Goal: Task Accomplishment & Management: Complete application form

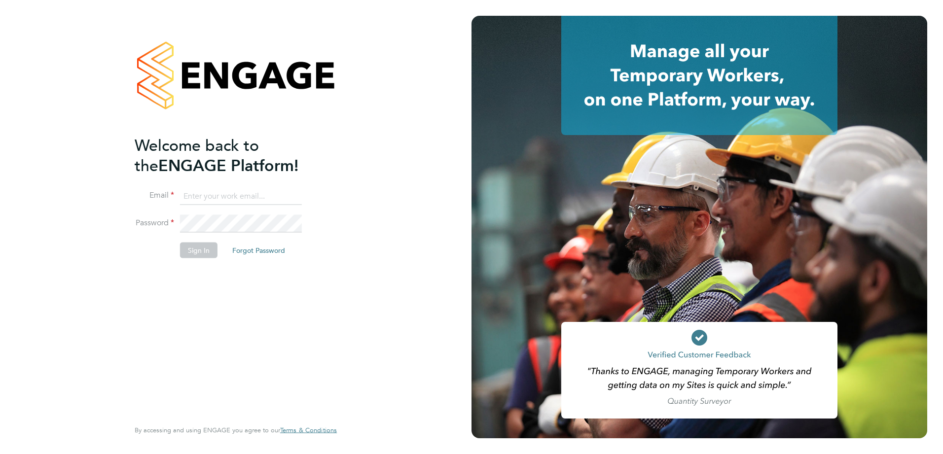
type input "[EMAIL_ADDRESS][DOMAIN_NAME]"
click at [193, 254] on button "Sign In" at bounding box center [198, 251] width 37 height 16
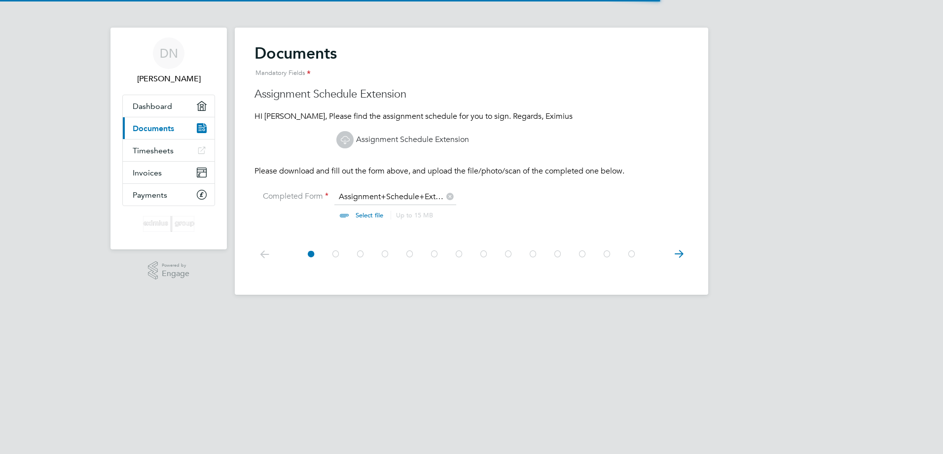
scroll to position [13, 122]
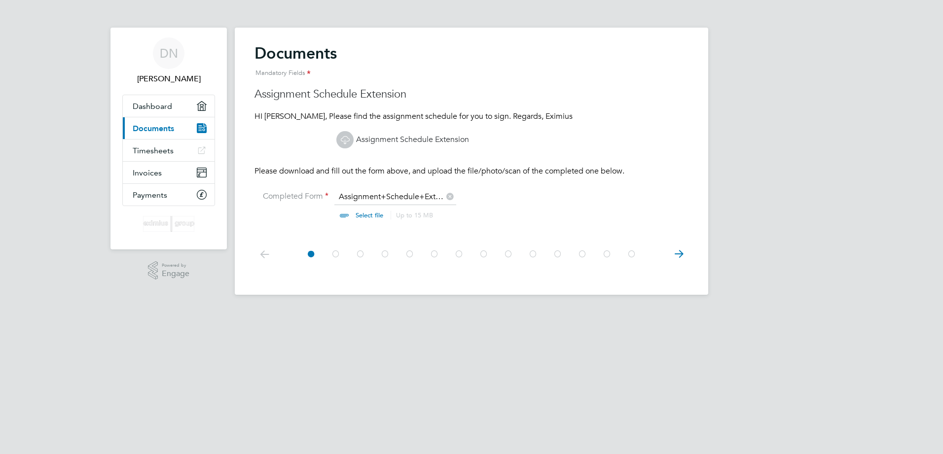
click at [365, 197] on input "file" at bounding box center [378, 207] width 155 height 30
click at [401, 140] on link "Assignment Schedule Extension" at bounding box center [402, 140] width 133 height 10
click at [680, 255] on icon at bounding box center [679, 254] width 20 height 22
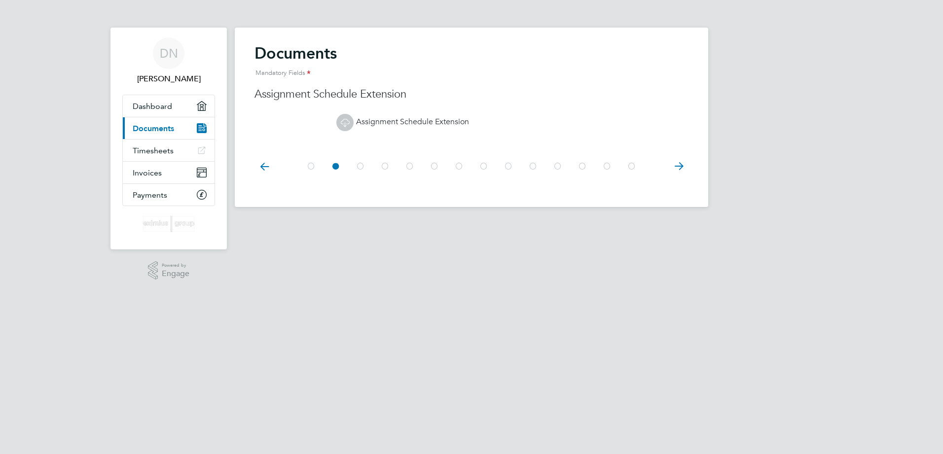
click at [679, 172] on icon at bounding box center [679, 166] width 20 height 22
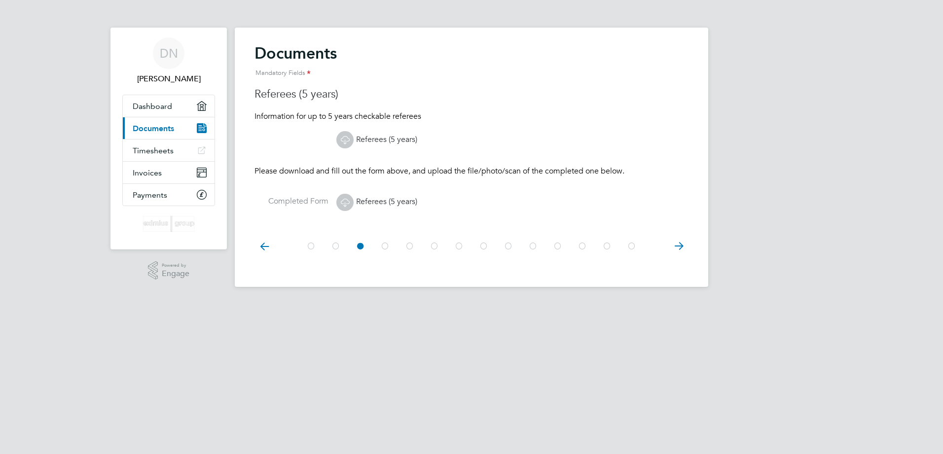
click at [680, 249] on icon at bounding box center [679, 246] width 20 height 22
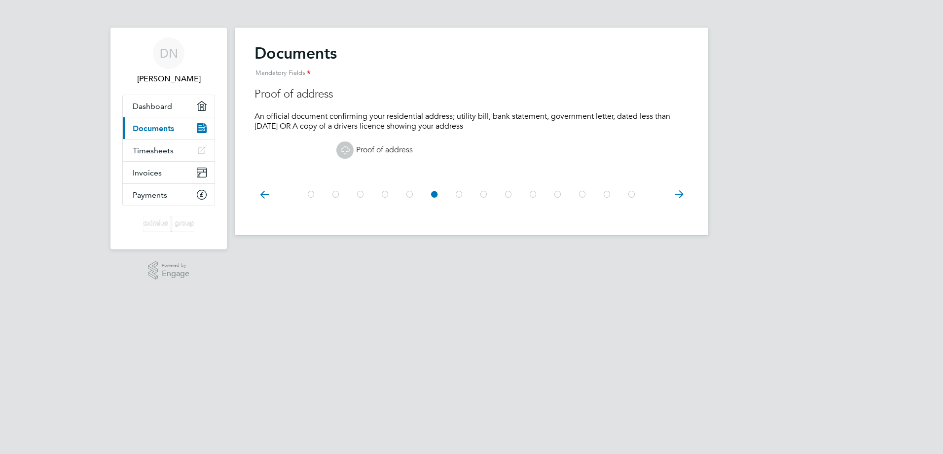
click at [680, 249] on app-footer at bounding box center [472, 243] width 474 height 16
click at [680, 197] on icon at bounding box center [679, 195] width 20 height 22
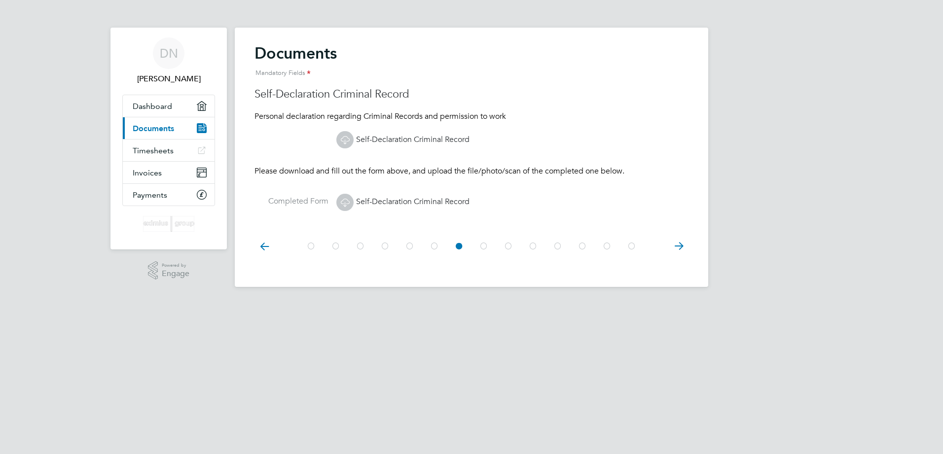
click at [676, 245] on icon at bounding box center [679, 246] width 20 height 22
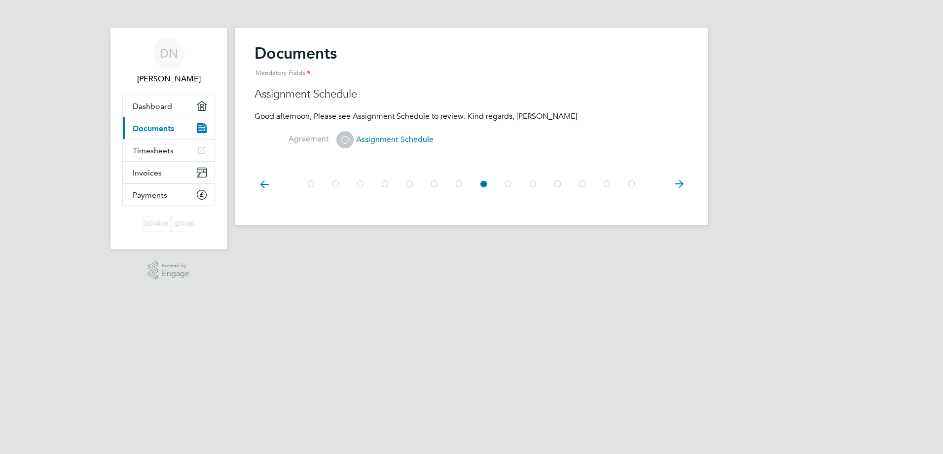
click at [680, 186] on icon at bounding box center [679, 184] width 20 height 22
click at [677, 183] on icon at bounding box center [679, 184] width 20 height 22
click at [677, 182] on icon at bounding box center [679, 184] width 20 height 22
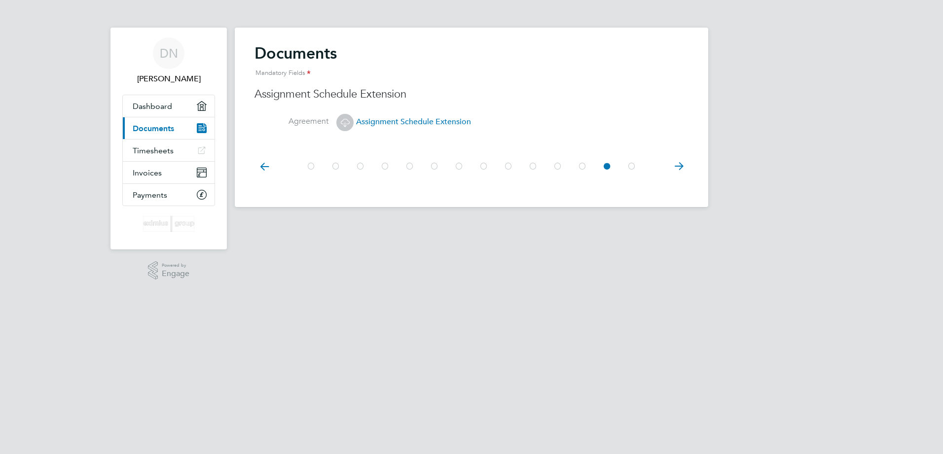
click at [677, 182] on div at bounding box center [472, 166] width 434 height 44
click at [679, 167] on icon at bounding box center [679, 166] width 20 height 22
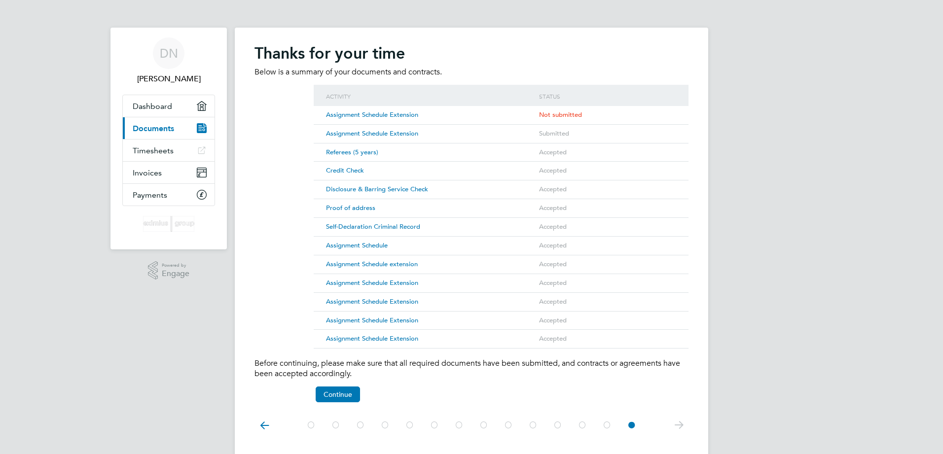
click at [386, 113] on span "Assignment Schedule Extension" at bounding box center [372, 115] width 92 height 8
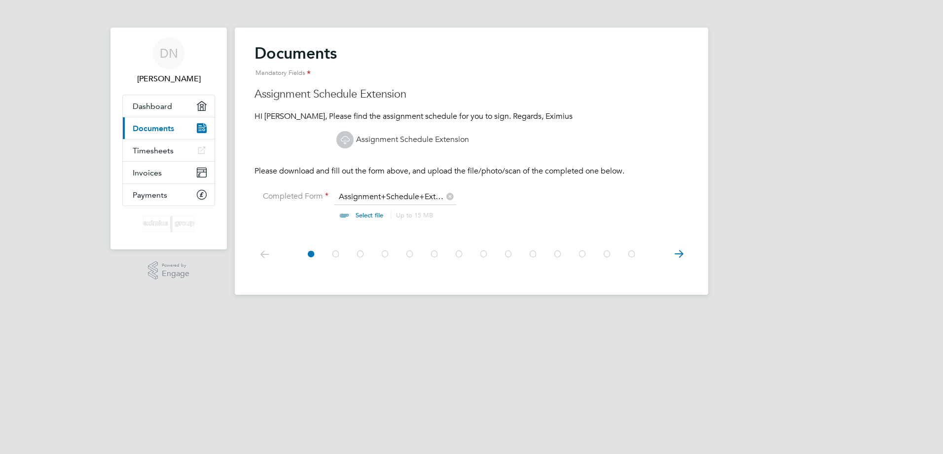
click at [391, 198] on input "file" at bounding box center [378, 207] width 155 height 30
type input "C:\fakepath\extention signed by DN.pdf"
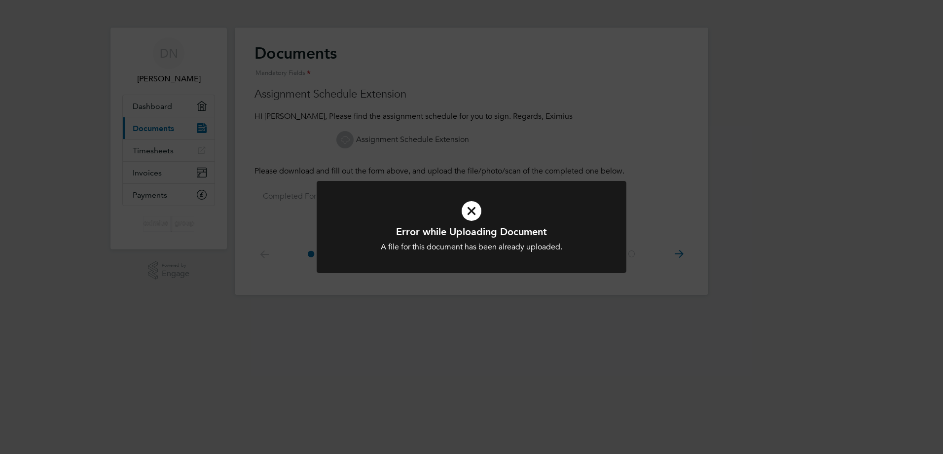
click at [475, 212] on icon at bounding box center [471, 211] width 257 height 38
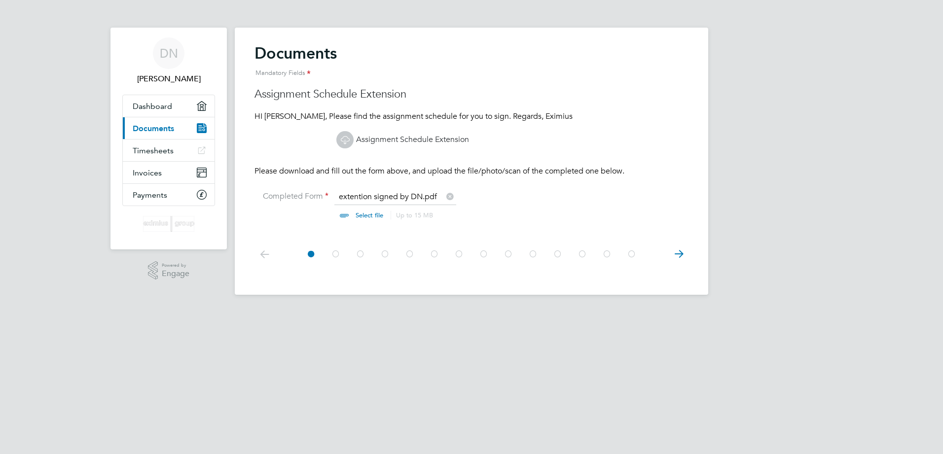
click at [451, 196] on icon at bounding box center [450, 195] width 11 height 11
click at [369, 194] on input "file" at bounding box center [378, 207] width 155 height 30
type input "C:\fakepath\extention signed by DN.pdf"
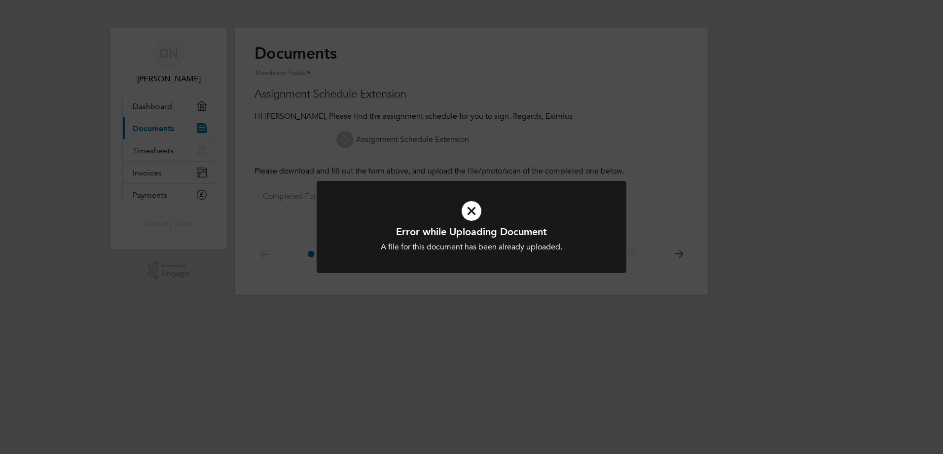
click at [473, 209] on icon at bounding box center [471, 211] width 257 height 38
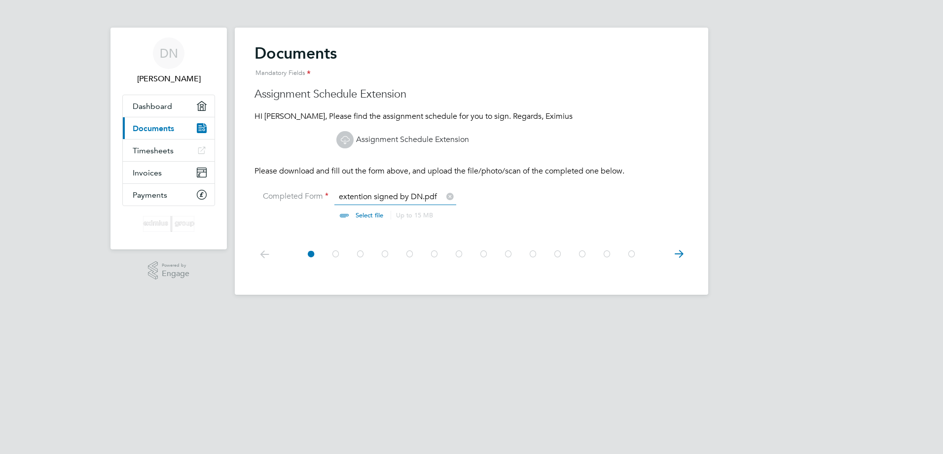
click at [369, 195] on input "file" at bounding box center [378, 207] width 155 height 30
click at [368, 215] on input "file" at bounding box center [378, 207] width 155 height 30
type input "C:\fakepath\extention signed by DN - v2.pdf"
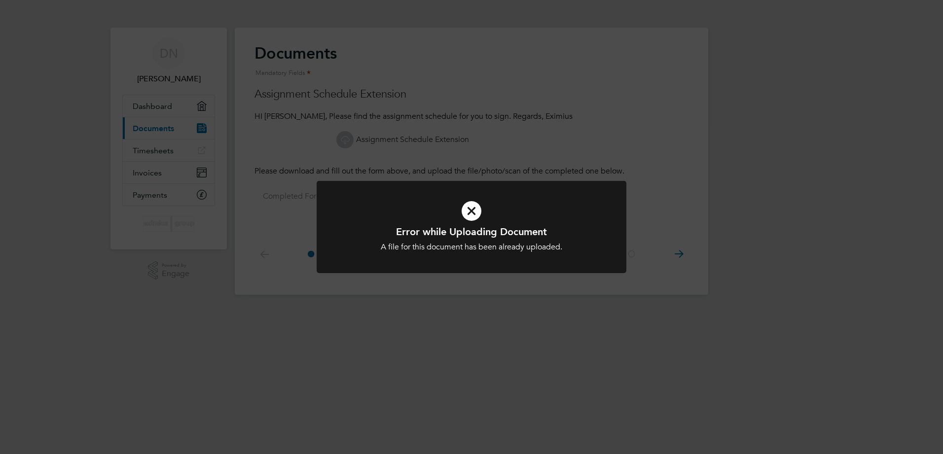
click at [469, 210] on icon at bounding box center [471, 211] width 257 height 38
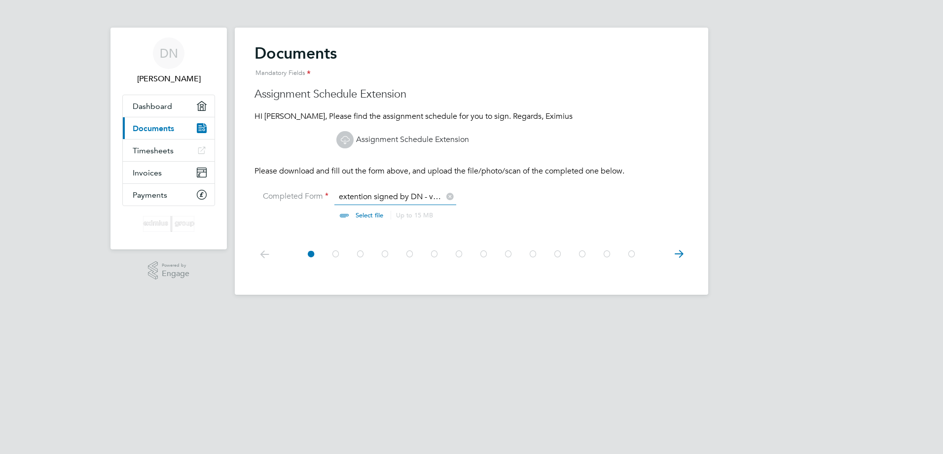
click at [453, 195] on icon at bounding box center [450, 195] width 11 height 11
click at [363, 218] on input "file" at bounding box center [378, 207] width 155 height 30
type input "C:\fakepath\extention signed by DN - v2.pdf"
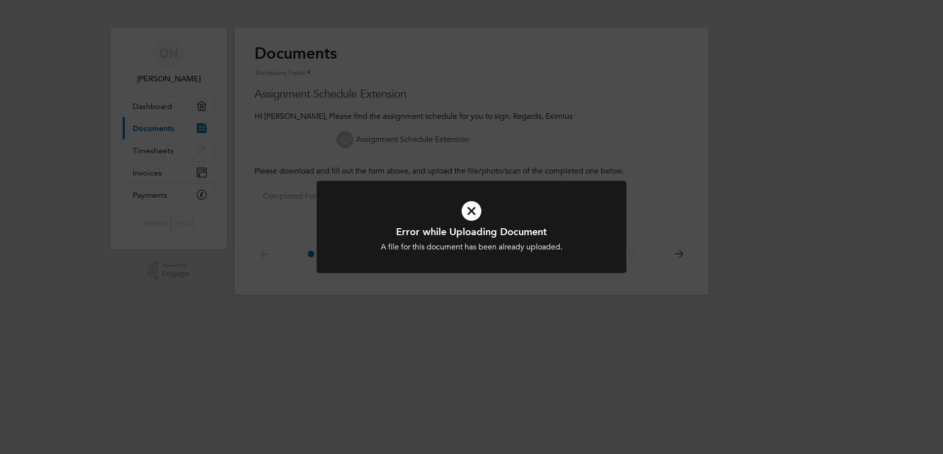
click at [470, 209] on icon at bounding box center [471, 211] width 257 height 38
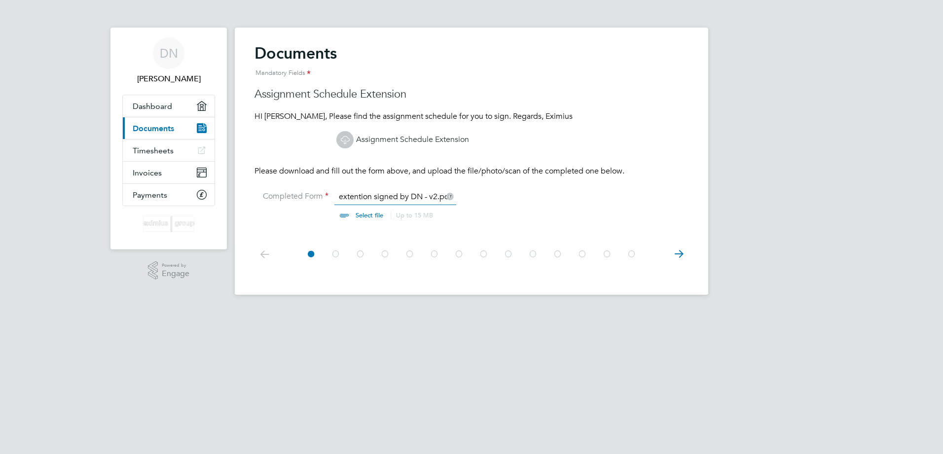
click at [683, 257] on icon at bounding box center [679, 254] width 20 height 22
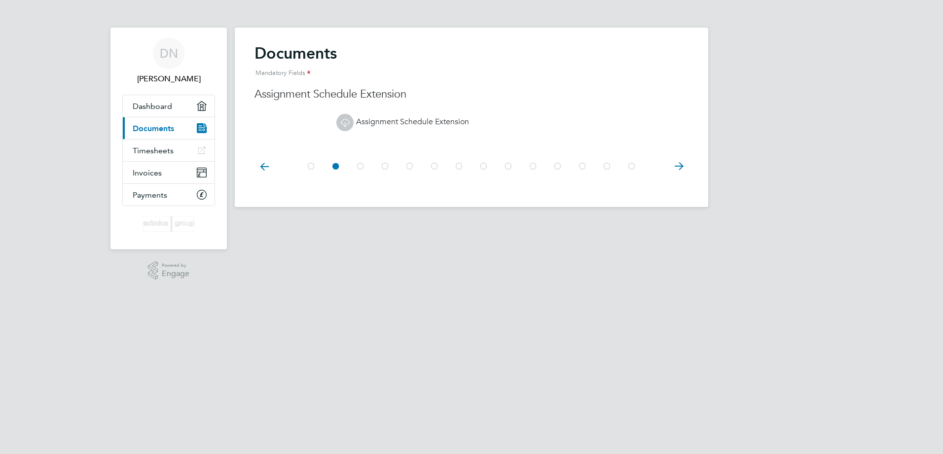
click at [675, 163] on icon at bounding box center [679, 166] width 20 height 22
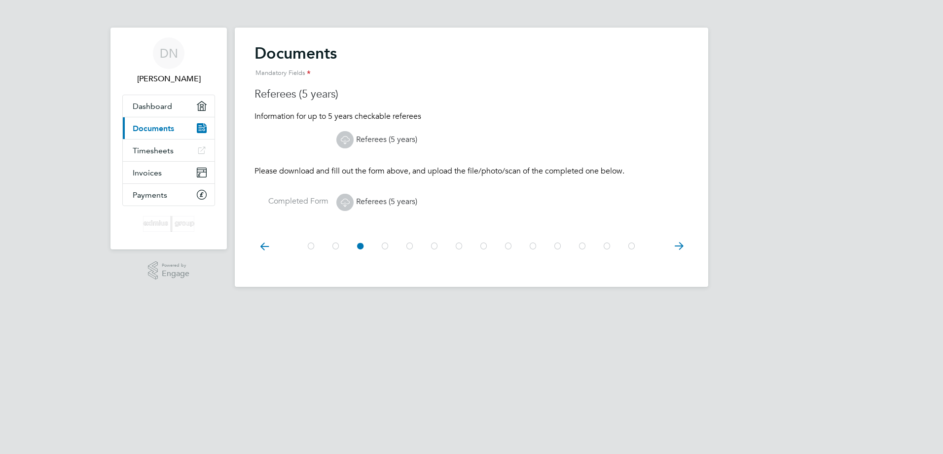
click at [675, 163] on at-step "Documents Mandatory Fields Referees (5 years) Information for up to 5 years che…" at bounding box center [472, 133] width 434 height 180
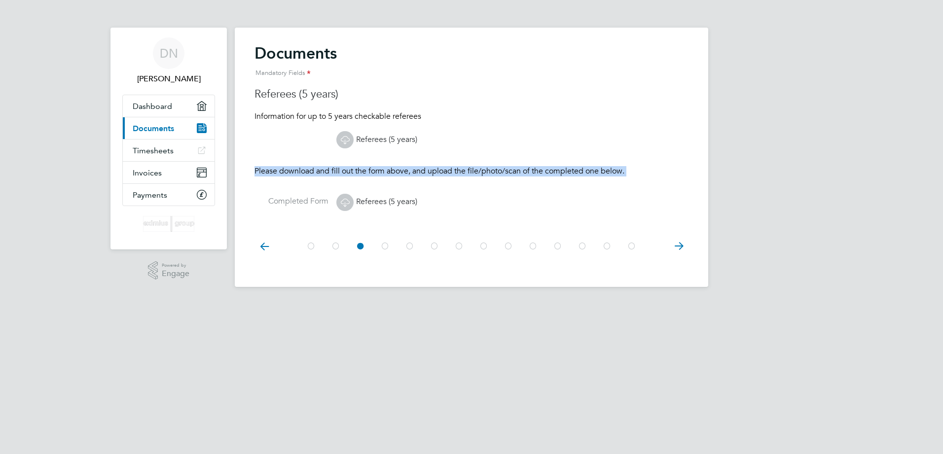
click at [675, 163] on at-step "Documents Mandatory Fields Referees (5 years) Information for up to 5 years che…" at bounding box center [472, 133] width 434 height 180
drag, startPoint x: 675, startPoint y: 163, endPoint x: 685, endPoint y: 243, distance: 80.0
click at [685, 243] on icon at bounding box center [679, 246] width 20 height 22
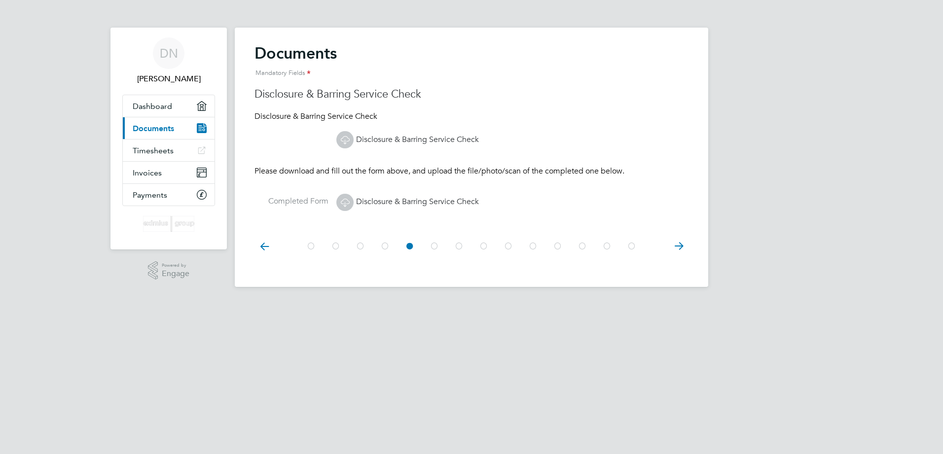
click at [685, 243] on icon at bounding box center [679, 246] width 20 height 22
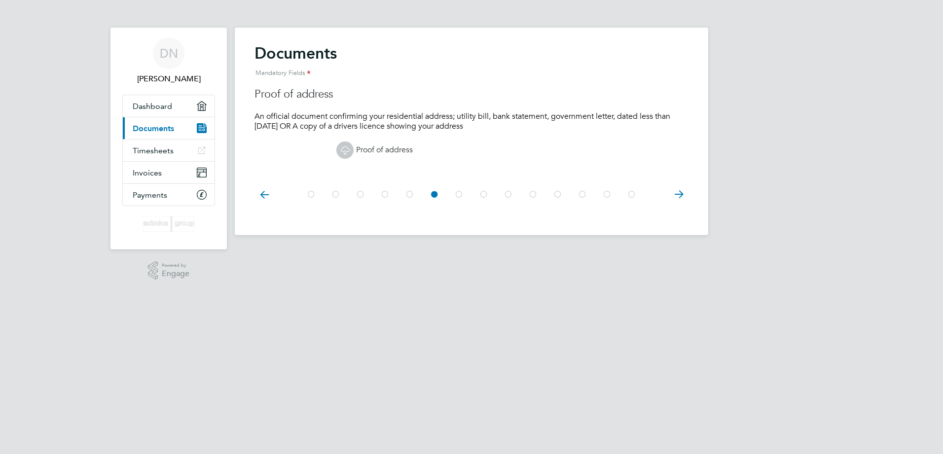
click at [685, 243] on app-footer at bounding box center [472, 243] width 474 height 16
click at [677, 197] on icon at bounding box center [679, 195] width 20 height 22
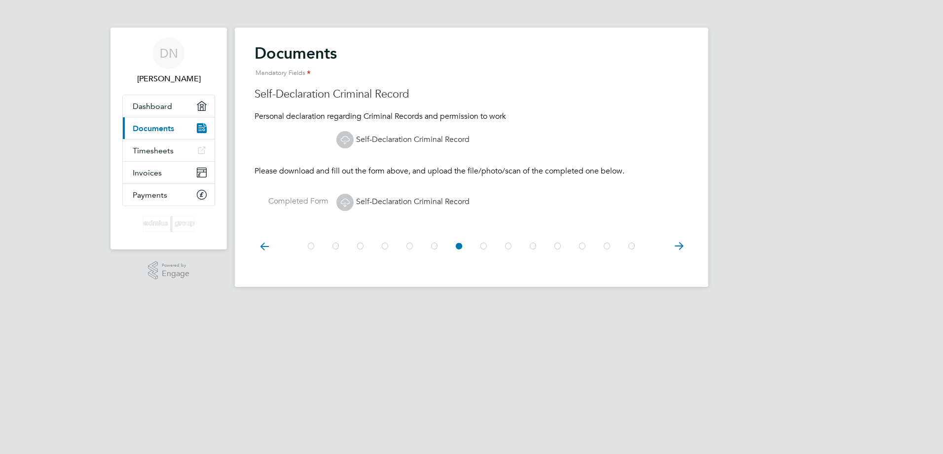
click at [677, 197] on li "Completed Form Self-Declaration Criminal Record" at bounding box center [472, 207] width 434 height 33
click at [140, 175] on span "Invoices" at bounding box center [147, 172] width 29 height 9
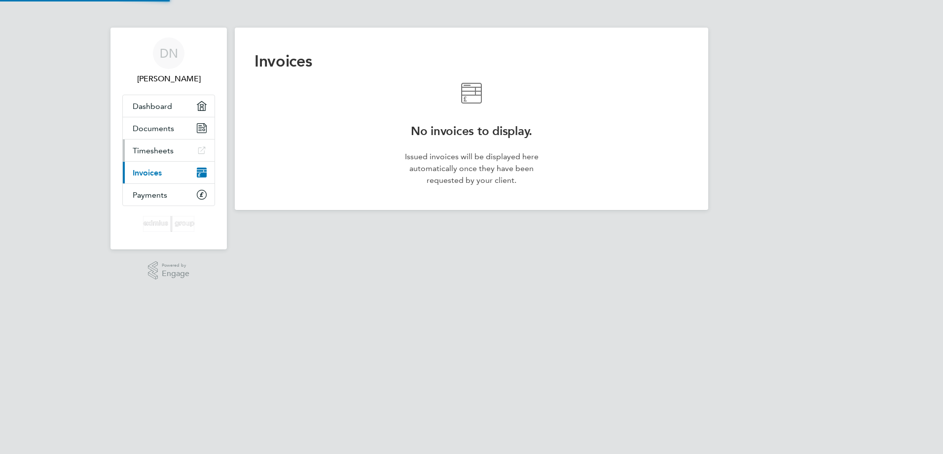
click at [147, 148] on span "Timesheets" at bounding box center [153, 150] width 41 height 9
